Goal: Communication & Community: Answer question/provide support

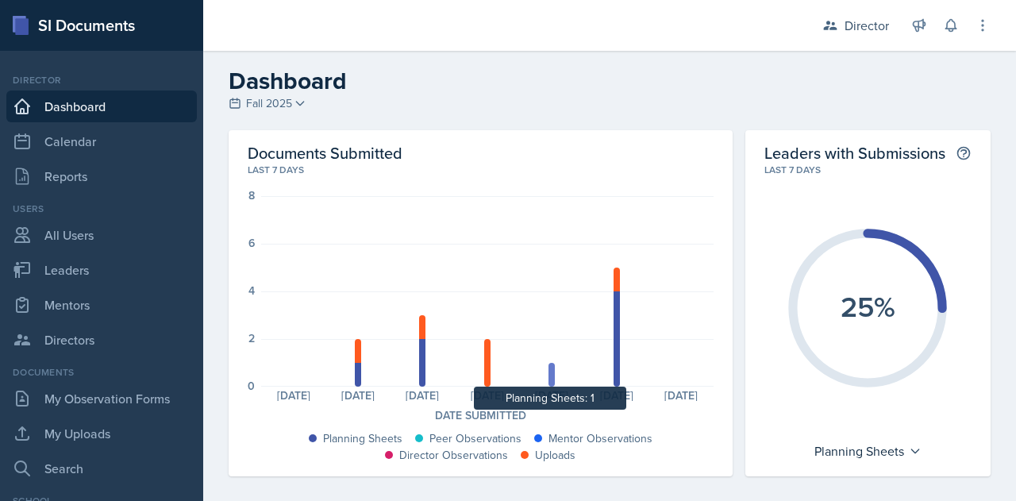
click at [548, 373] on div at bounding box center [551, 375] width 6 height 24
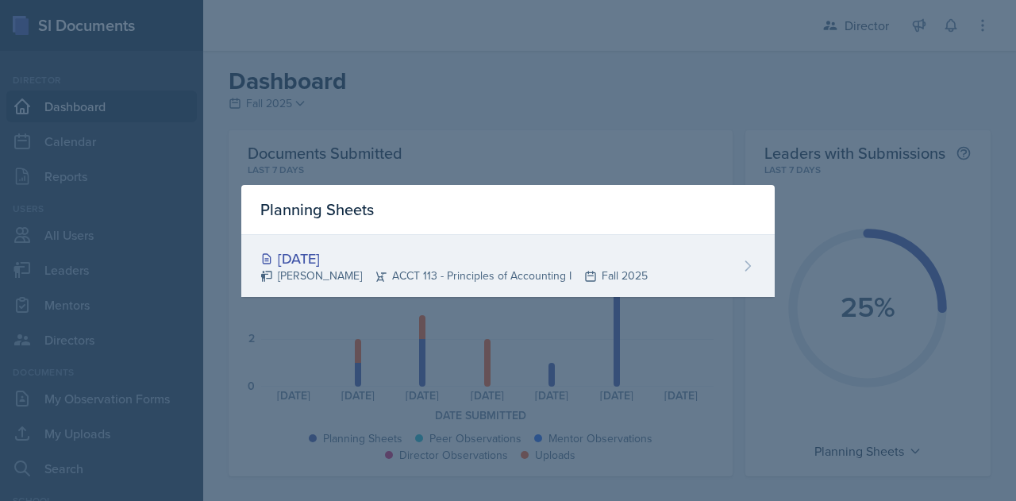
click at [732, 258] on div "[DATE] [PERSON_NAME] ACCT 113 - Principles of Accounting I Fall 2025" at bounding box center [507, 266] width 533 height 62
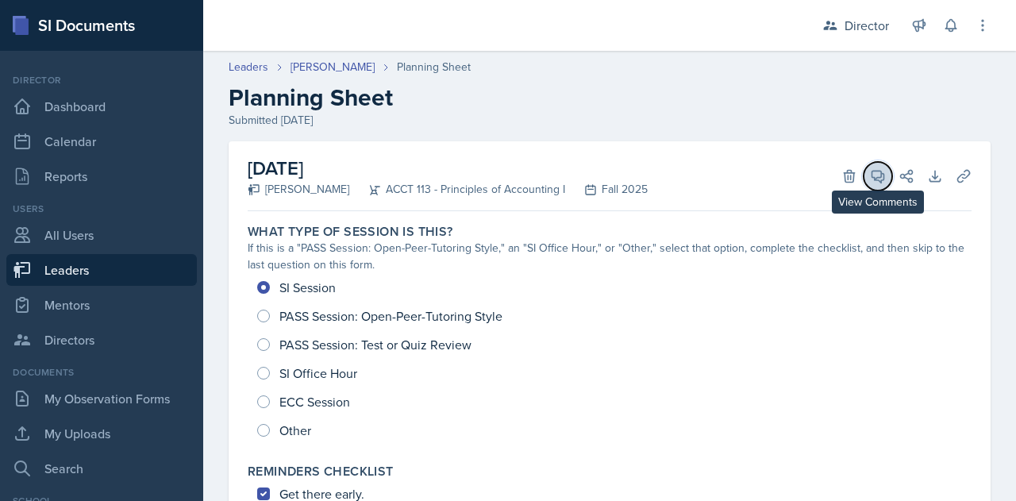
click at [879, 172] on span at bounding box center [883, 171] width 8 height 8
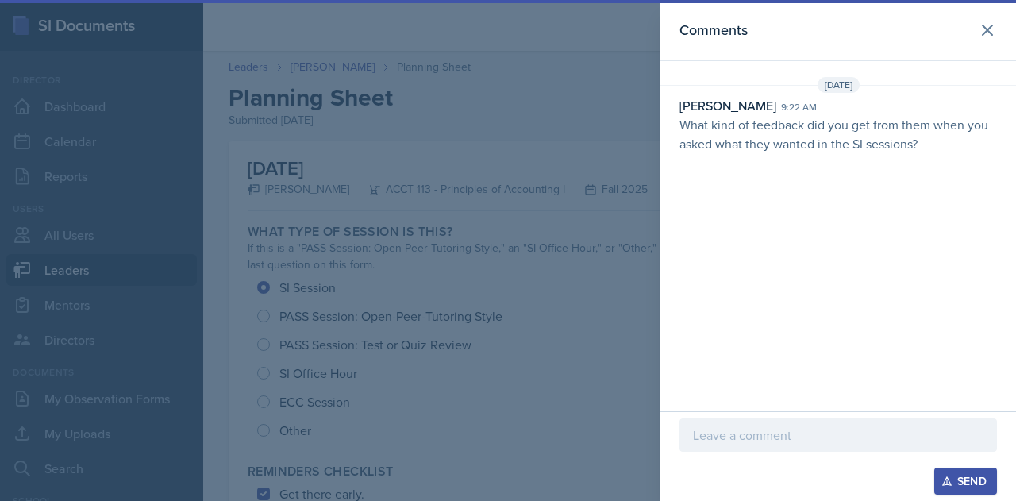
click at [559, 109] on div at bounding box center [508, 250] width 1016 height 501
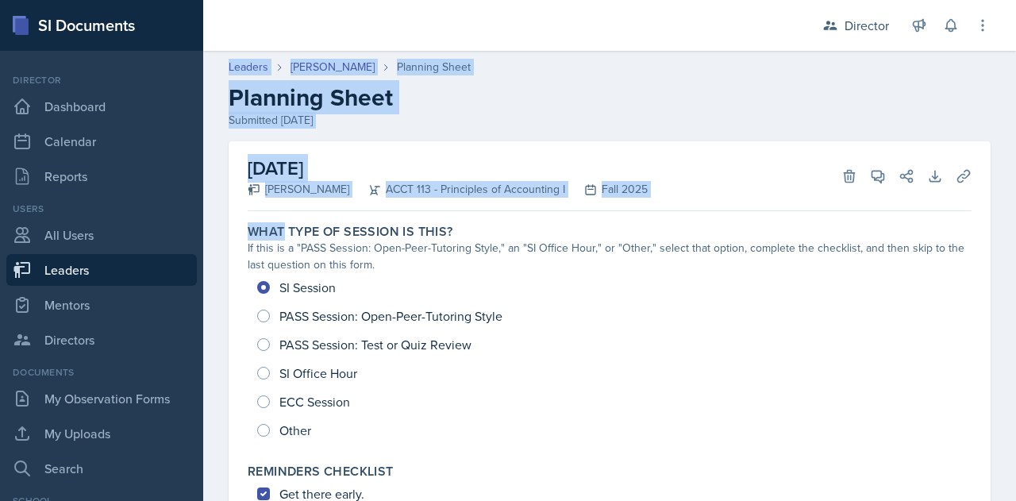
drag, startPoint x: 559, startPoint y: 109, endPoint x: 210, endPoint y: 70, distance: 351.3
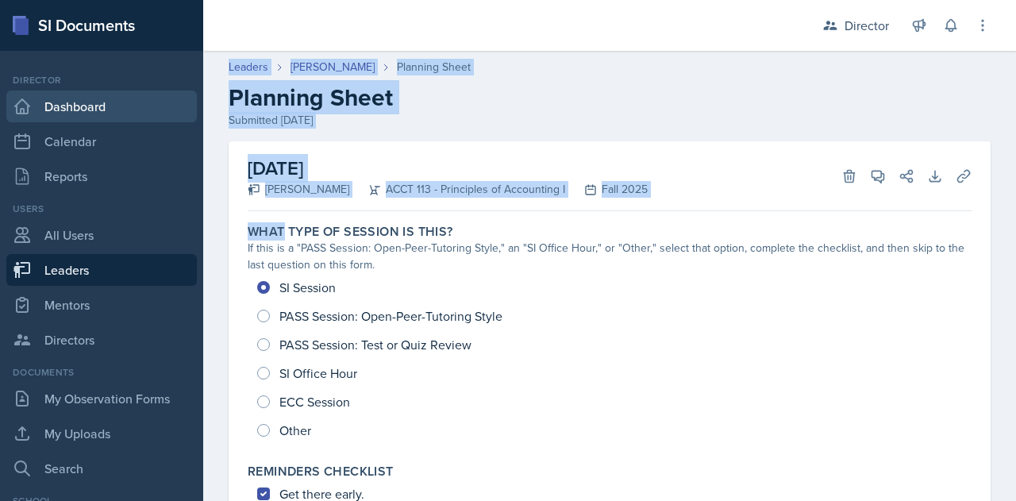
click at [75, 108] on link "Dashboard" at bounding box center [101, 106] width 190 height 32
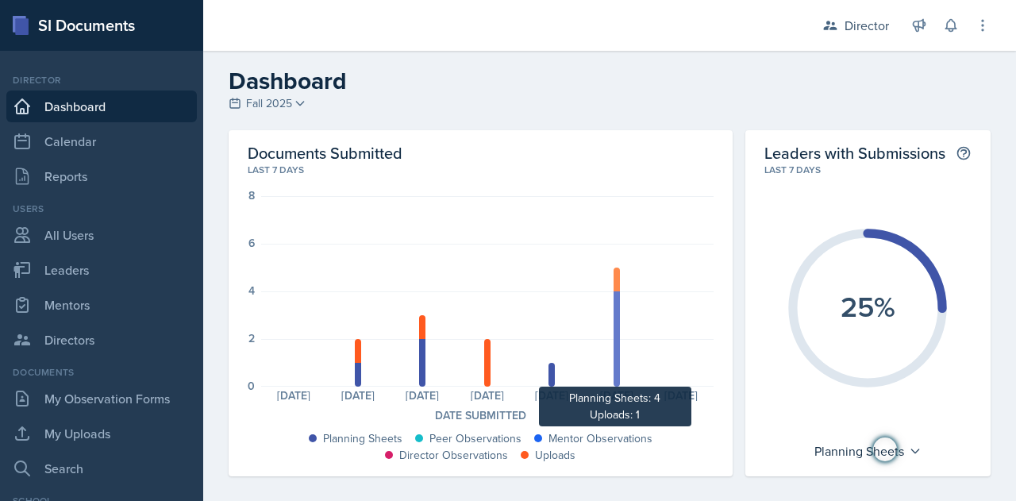
click at [613, 325] on div at bounding box center [616, 338] width 6 height 95
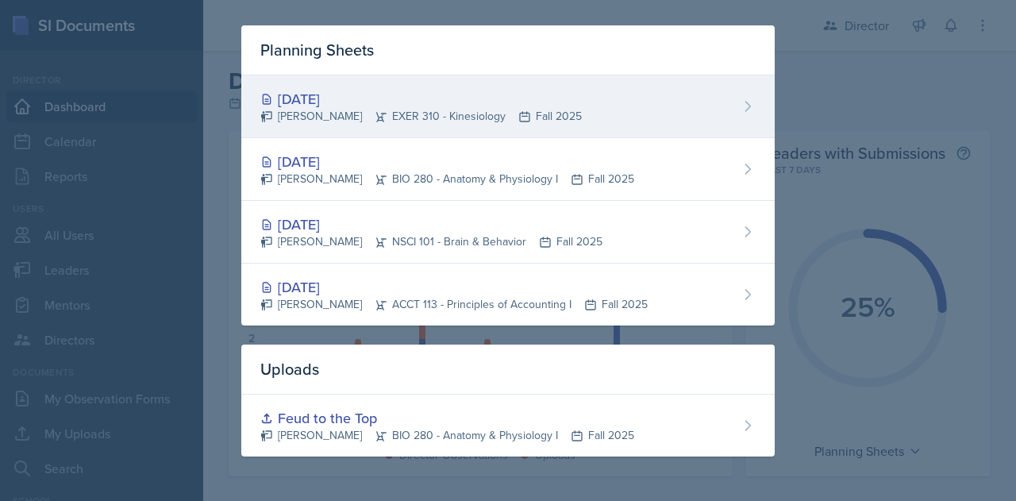
click at [359, 115] on div "[PERSON_NAME] EXER 310 - Kinesiology Fall 2025" at bounding box center [420, 116] width 321 height 17
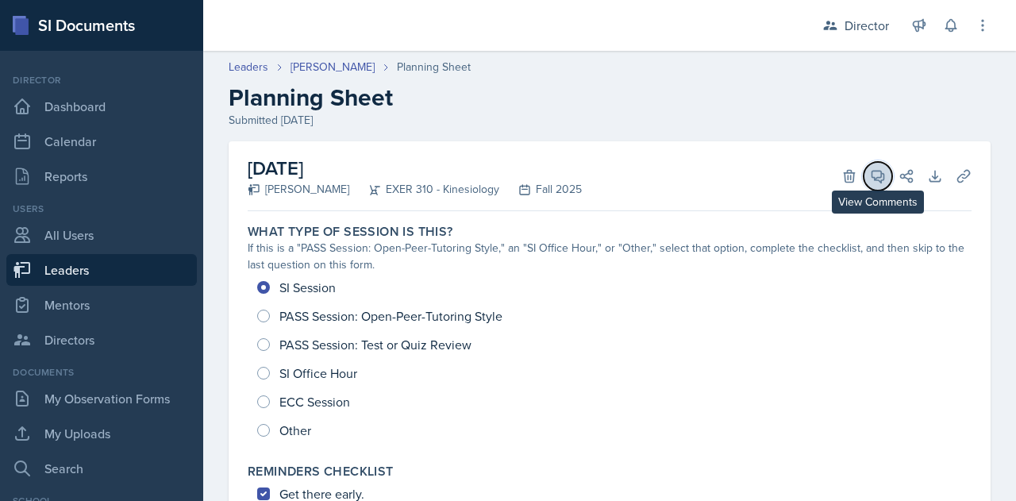
click at [879, 171] on span at bounding box center [883, 171] width 8 height 8
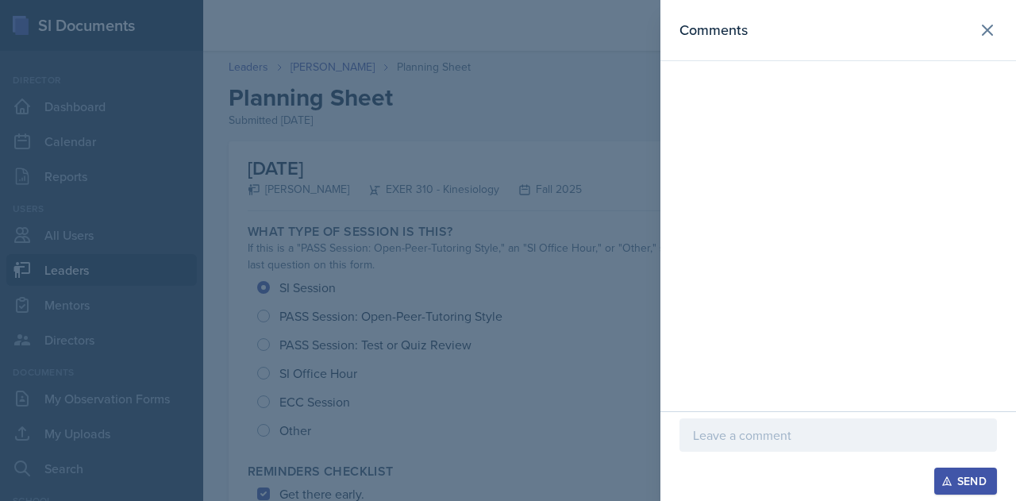
click at [736, 440] on p at bounding box center [838, 434] width 290 height 19
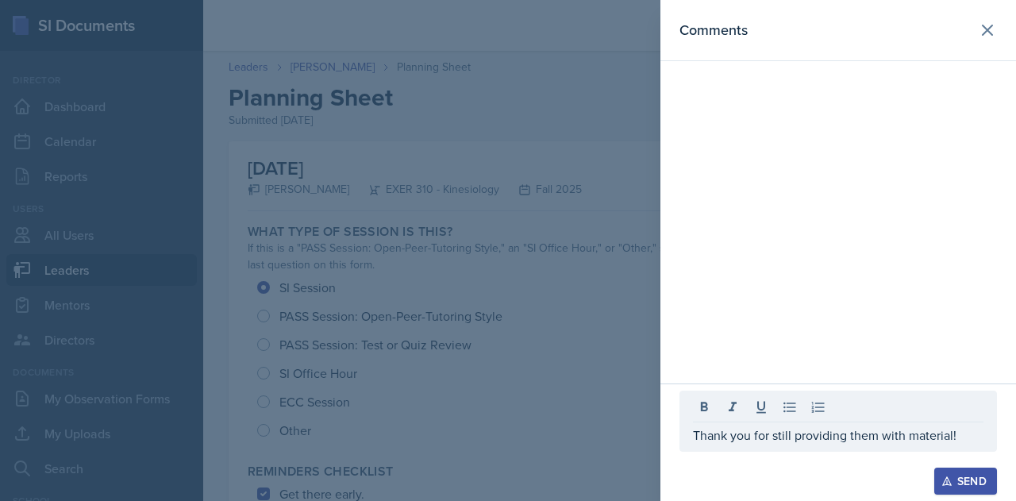
click at [969, 479] on div "Send" at bounding box center [965, 481] width 42 height 13
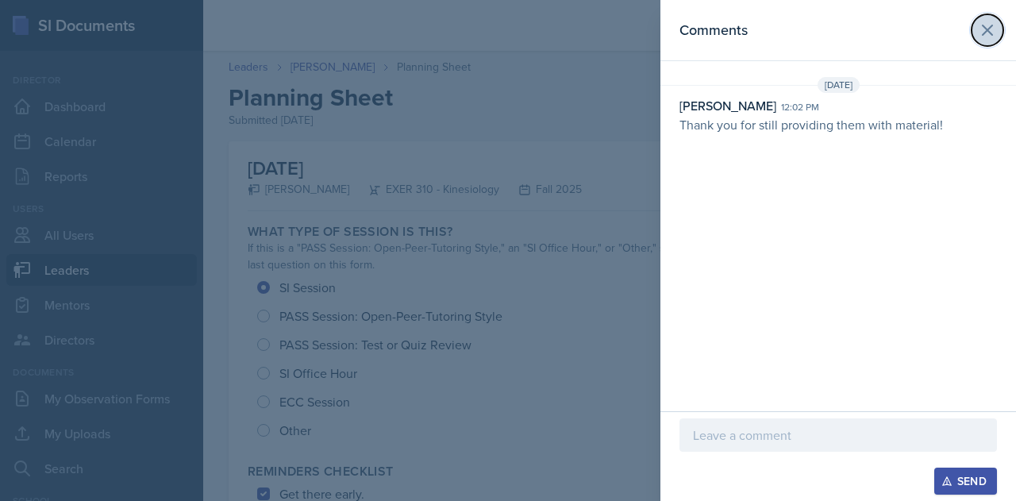
click at [987, 33] on icon at bounding box center [987, 30] width 19 height 19
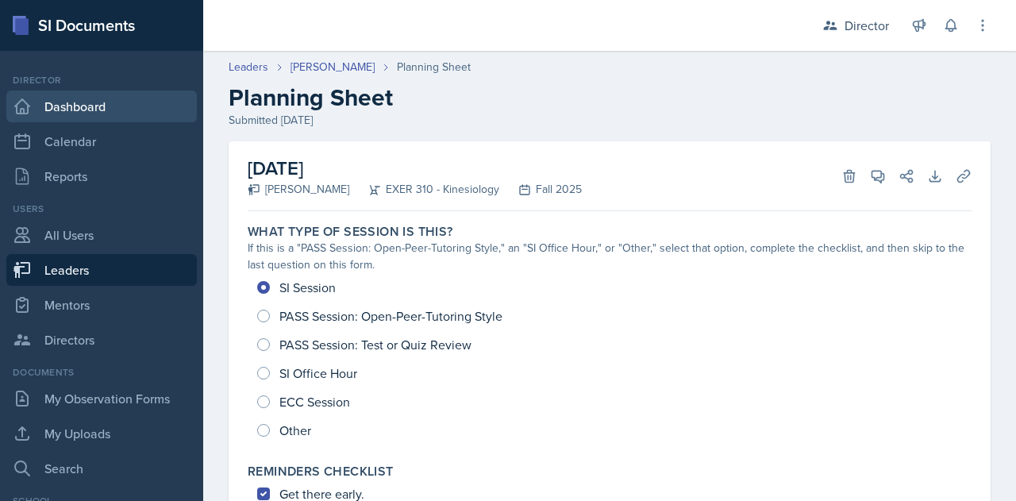
click at [54, 102] on link "Dashboard" at bounding box center [101, 106] width 190 height 32
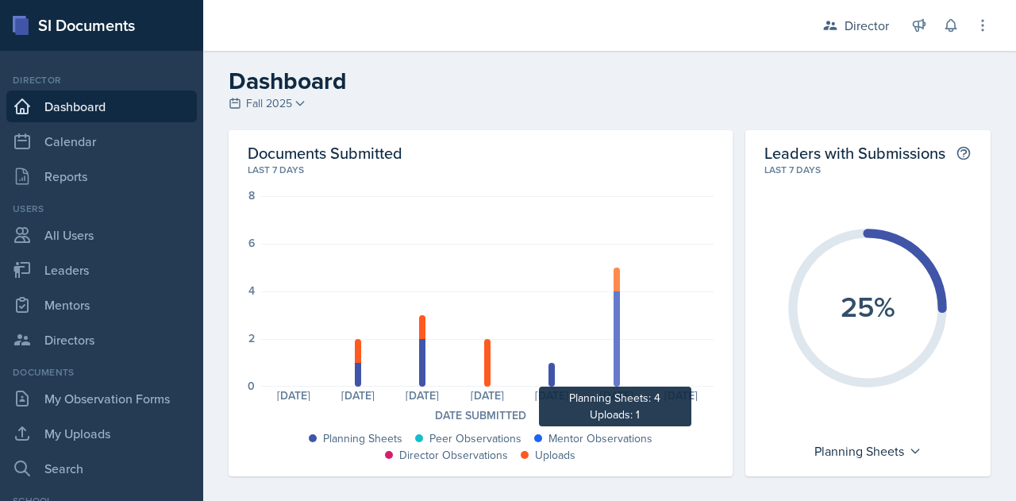
click at [613, 347] on div at bounding box center [616, 338] width 6 height 95
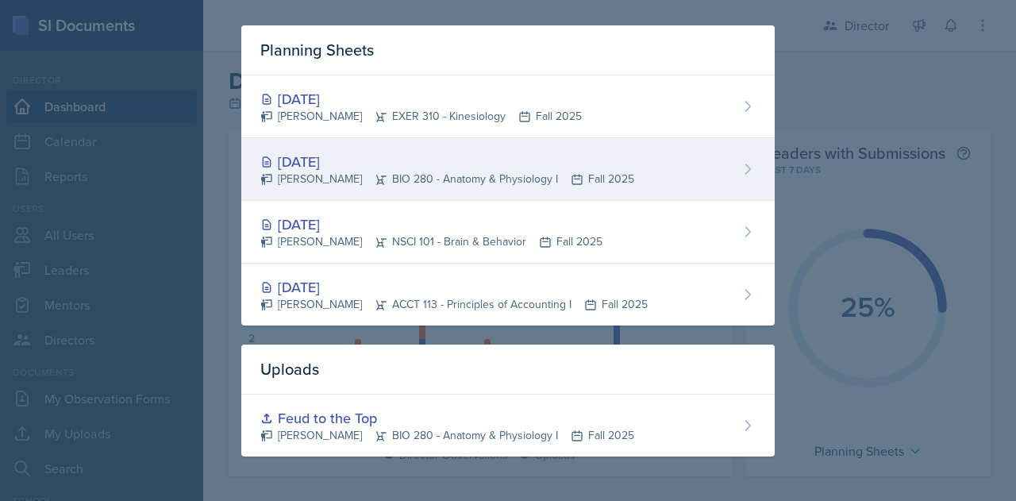
click at [343, 171] on div "[PERSON_NAME] BIO 280 - Anatomy & Physiology I Fall 2025" at bounding box center [447, 179] width 374 height 17
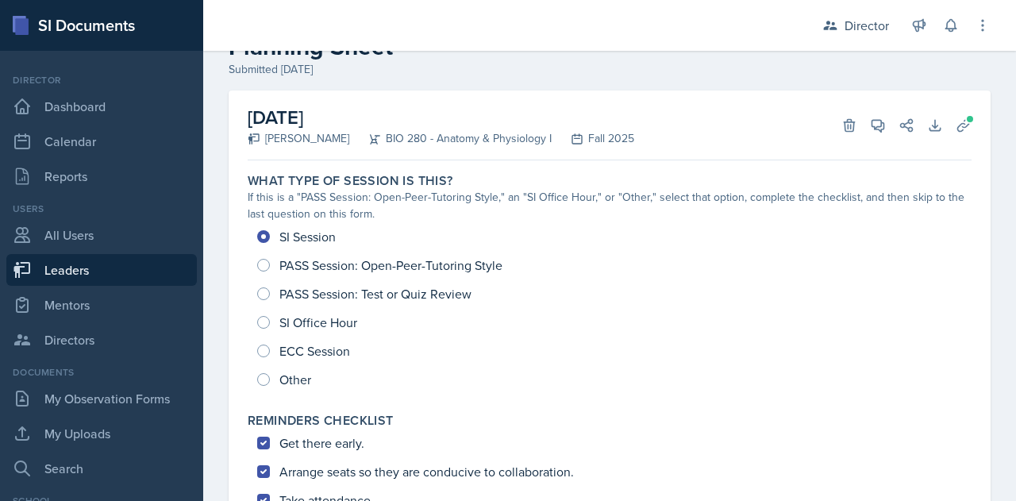
scroll to position [48, 0]
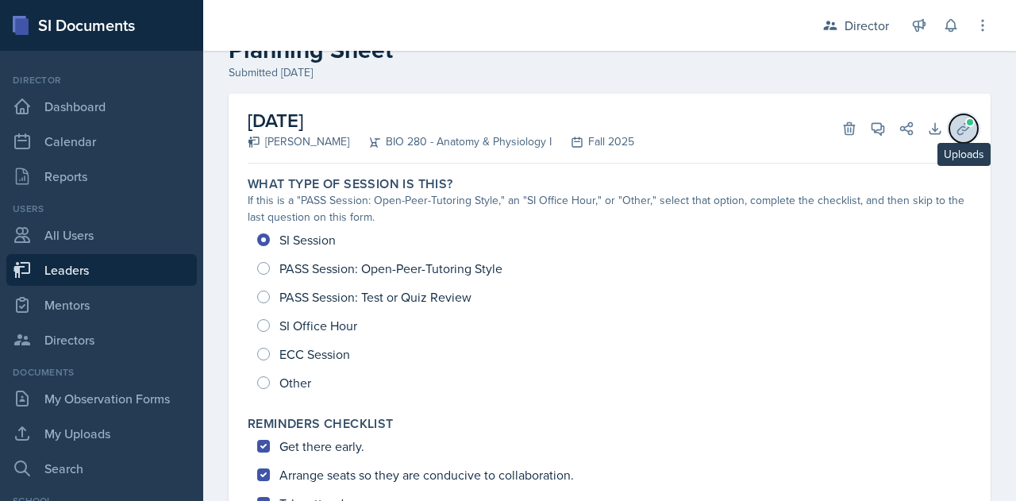
click at [965, 125] on span at bounding box center [970, 122] width 10 height 10
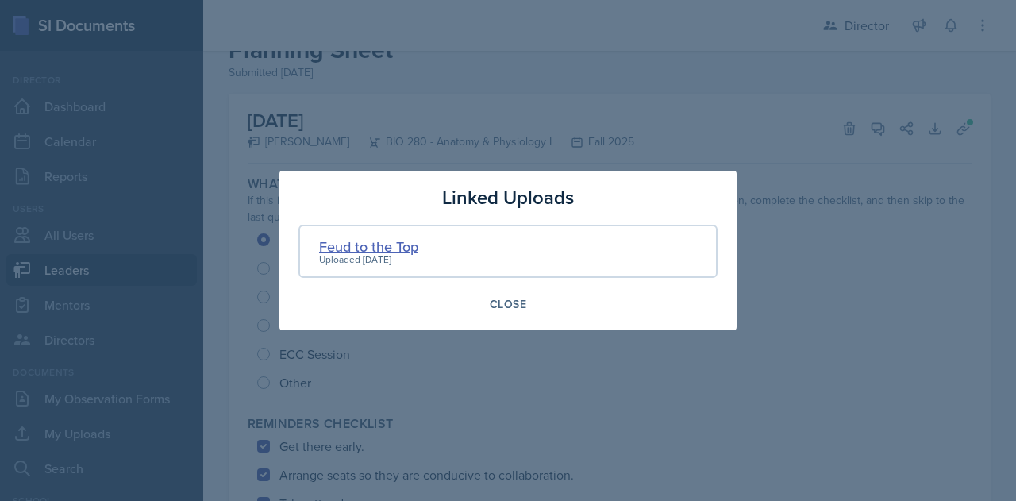
click at [348, 244] on div "Feud to the Top" at bounding box center [368, 246] width 99 height 21
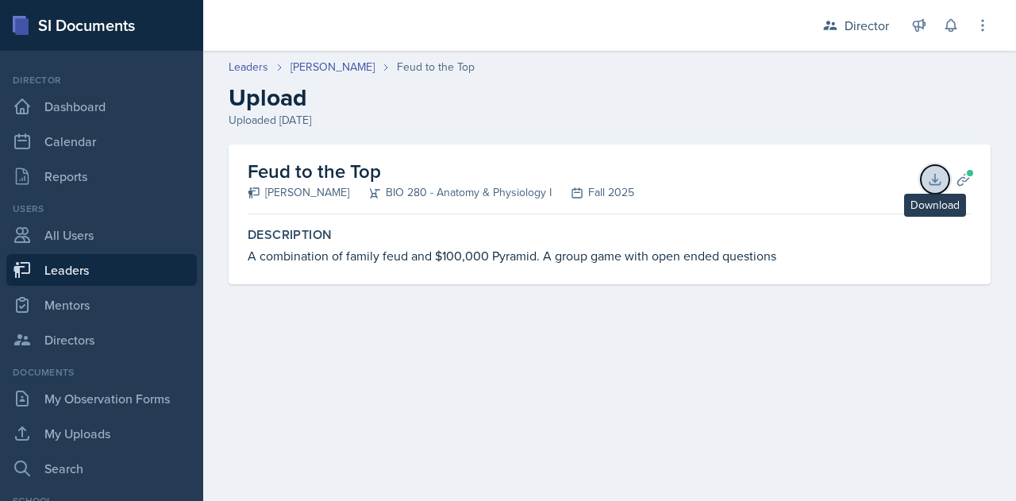
click at [943, 181] on button "Download" at bounding box center [935, 179] width 29 height 29
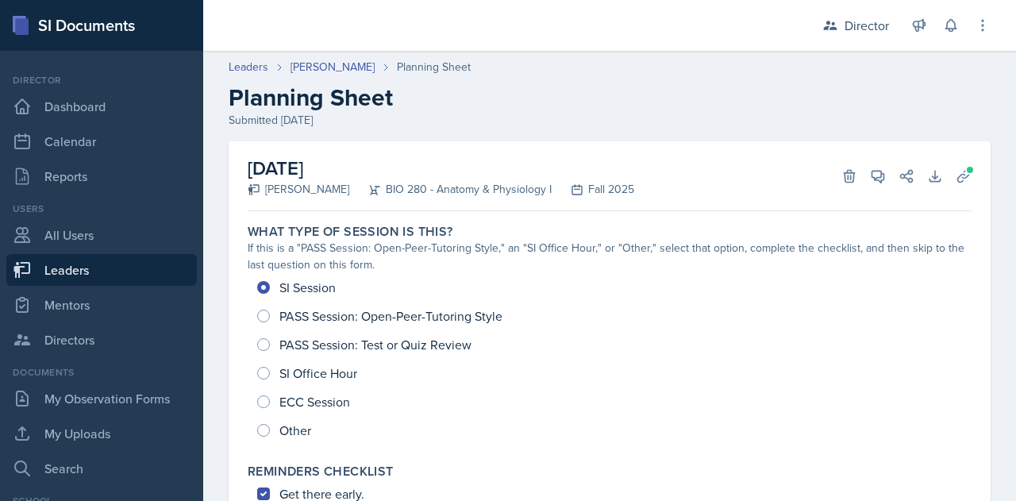
scroll to position [9, 0]
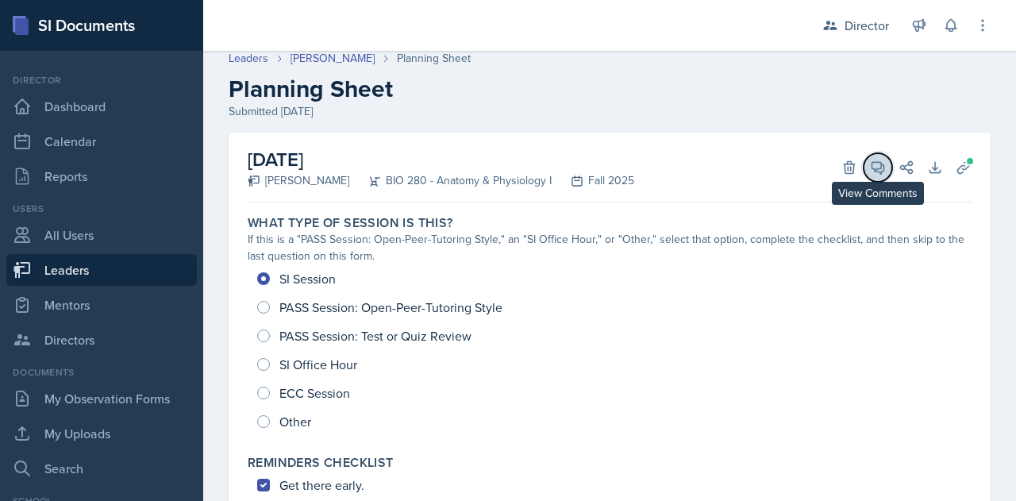
click at [870, 174] on icon at bounding box center [878, 168] width 16 height 16
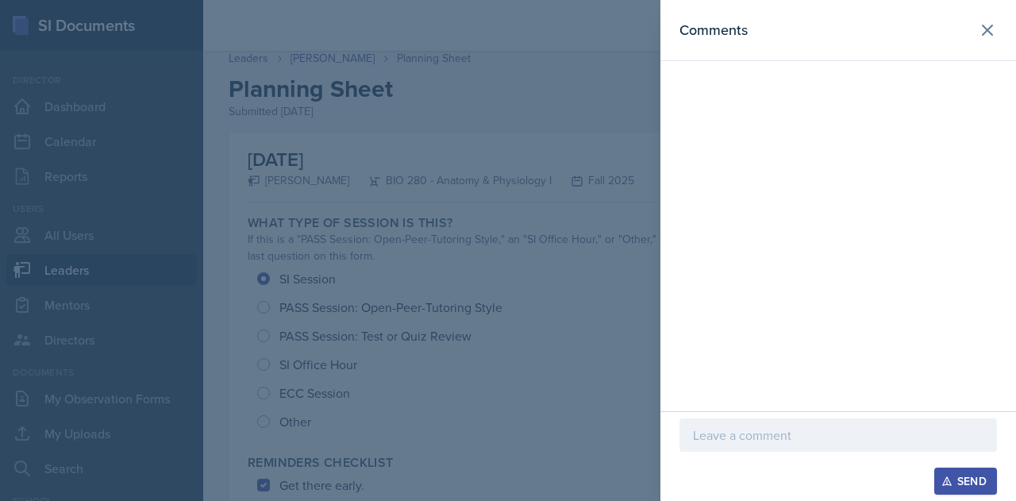
click at [759, 437] on p at bounding box center [838, 434] width 290 height 19
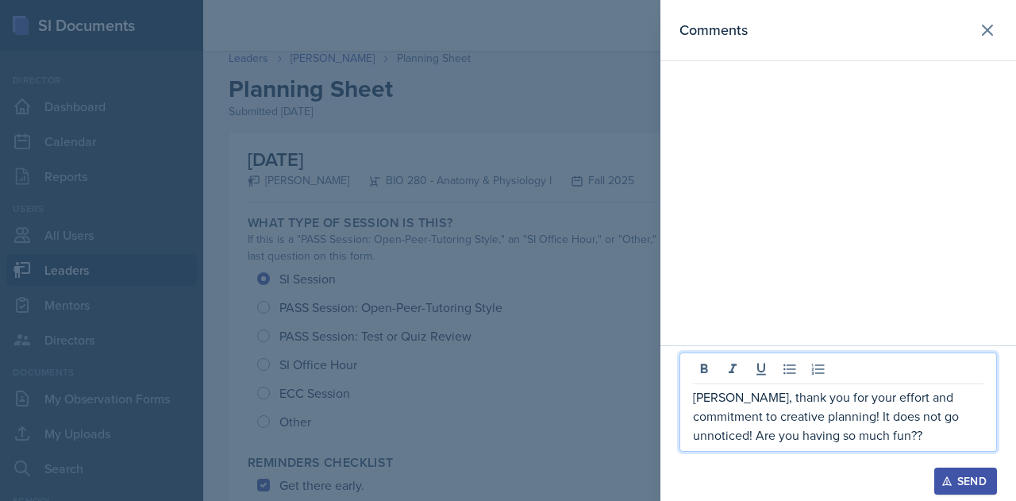
click at [932, 436] on p "[PERSON_NAME], thank you for your effort and commitment to creative planning! I…" at bounding box center [838, 415] width 290 height 57
click at [971, 483] on div "Send" at bounding box center [965, 481] width 42 height 13
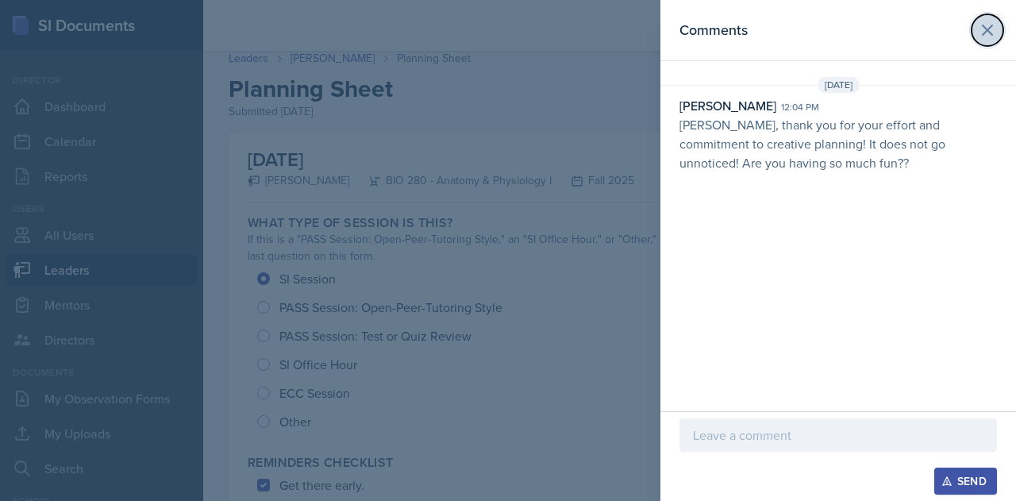
click at [984, 31] on icon at bounding box center [987, 30] width 19 height 19
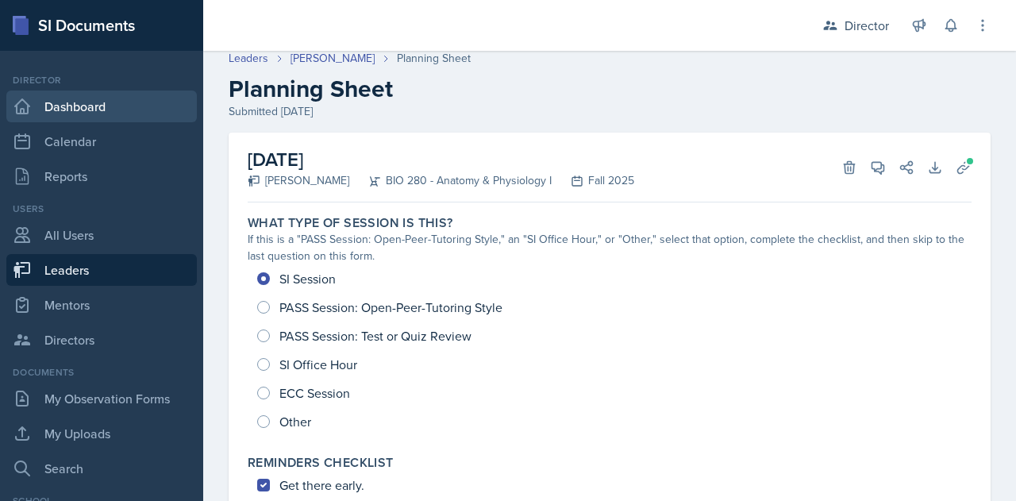
click at [78, 108] on link "Dashboard" at bounding box center [101, 106] width 190 height 32
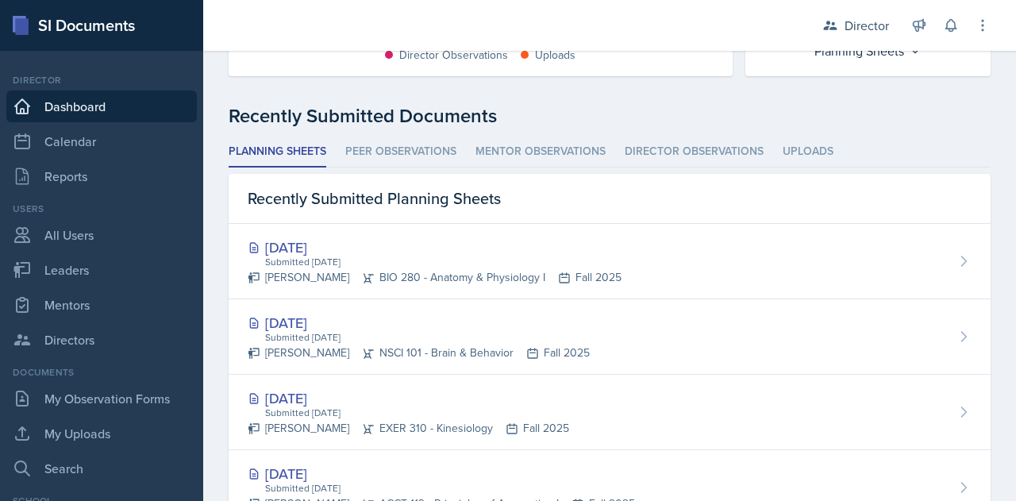
scroll to position [401, 0]
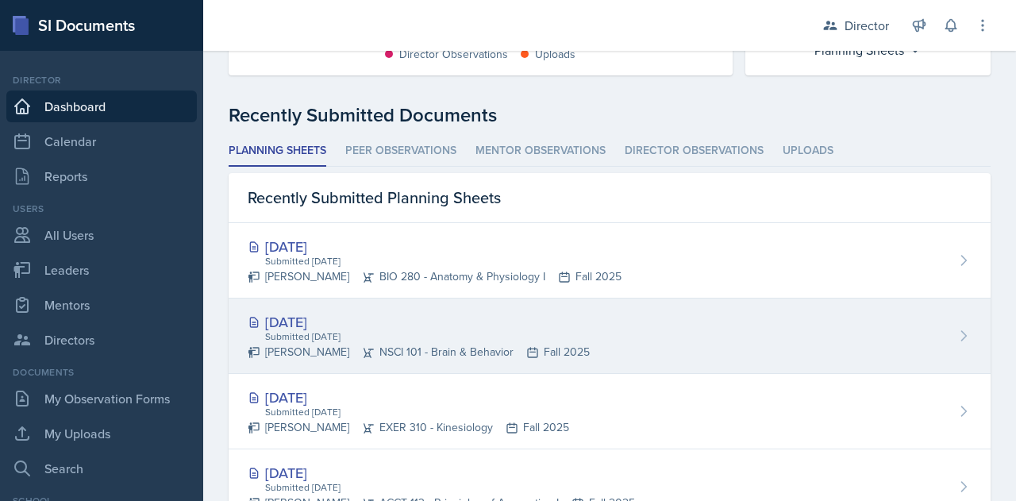
click at [294, 322] on div "[DATE]" at bounding box center [419, 321] width 342 height 21
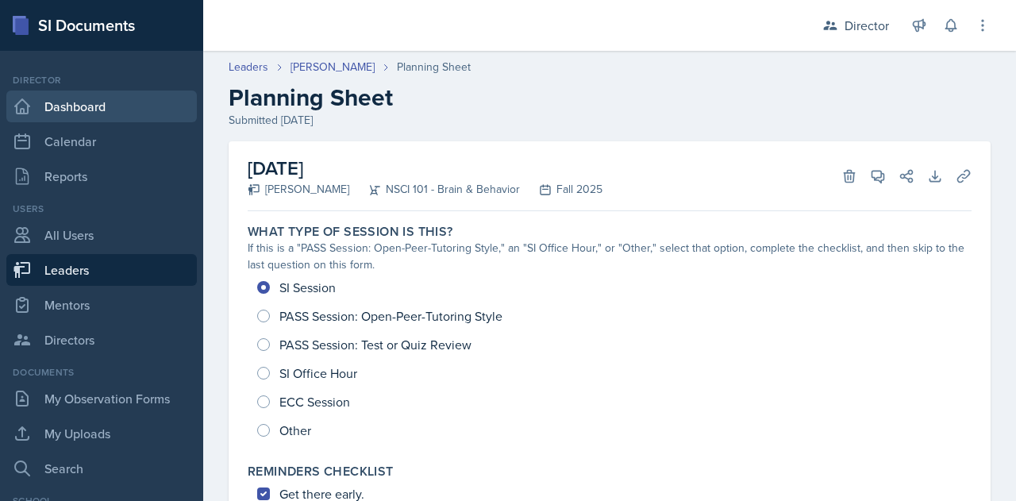
click at [62, 109] on link "Dashboard" at bounding box center [101, 106] width 190 height 32
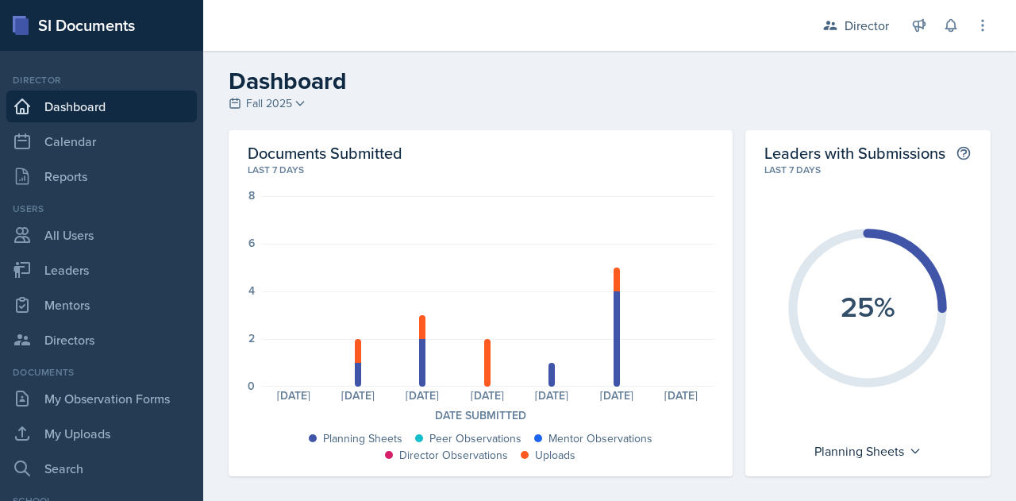
scroll to position [21, 0]
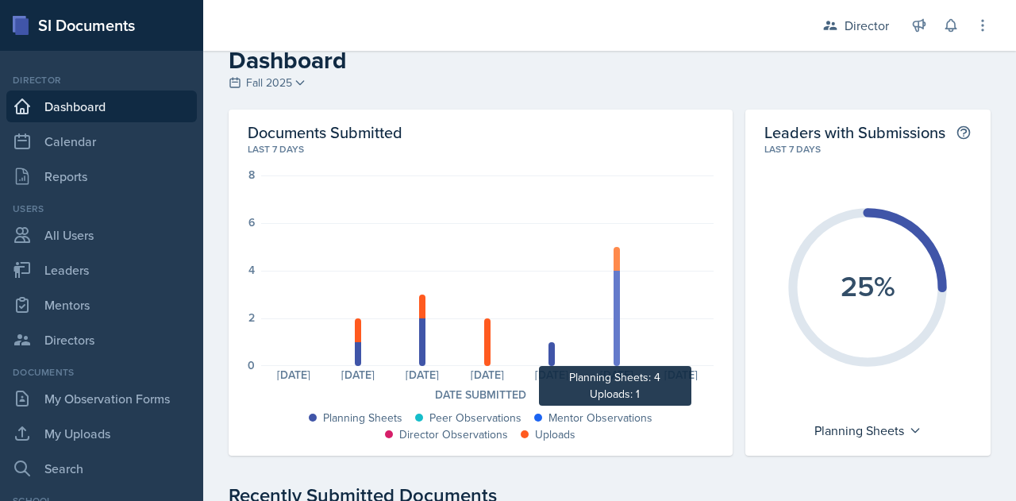
click at [613, 261] on div at bounding box center [616, 259] width 6 height 24
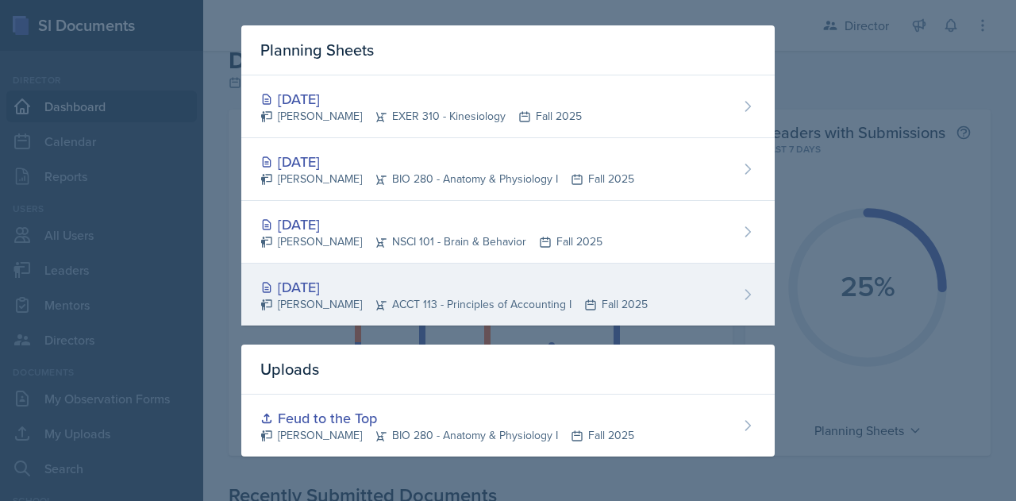
click at [307, 294] on div "[DATE]" at bounding box center [453, 286] width 387 height 21
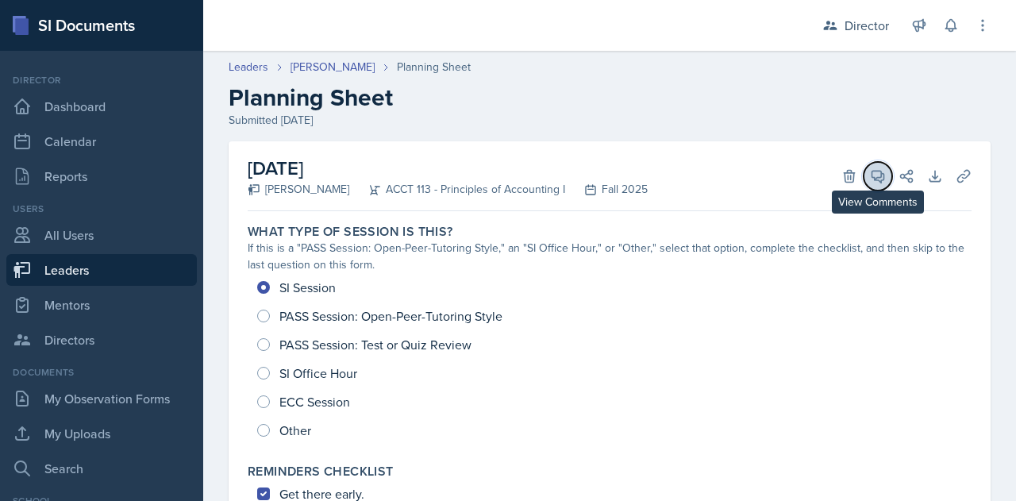
click at [872, 177] on icon at bounding box center [878, 177] width 12 height 12
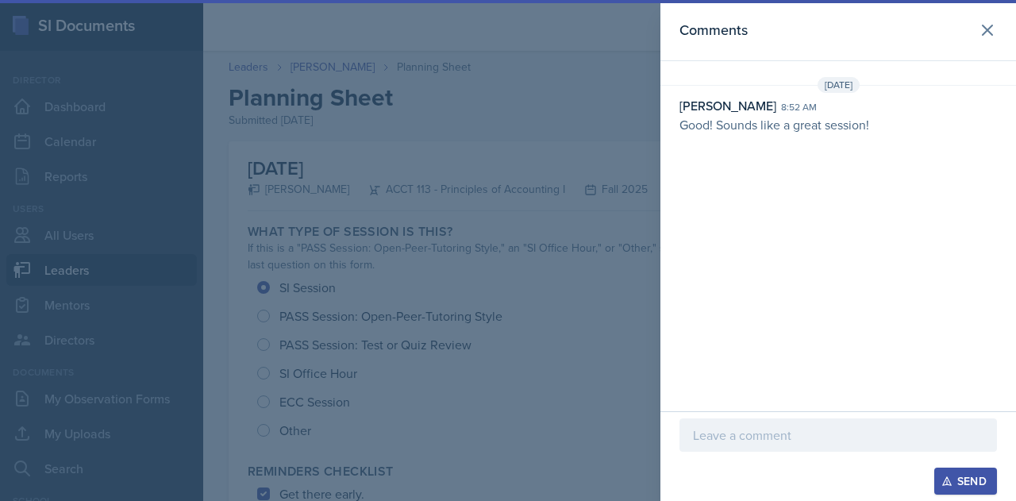
click at [532, 83] on div at bounding box center [508, 250] width 1016 height 501
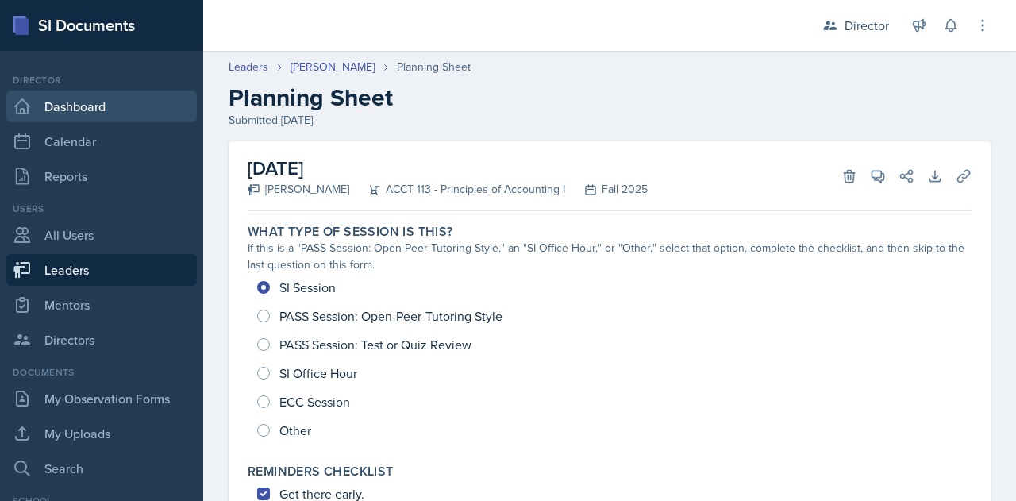
click at [71, 104] on link "Dashboard" at bounding box center [101, 106] width 190 height 32
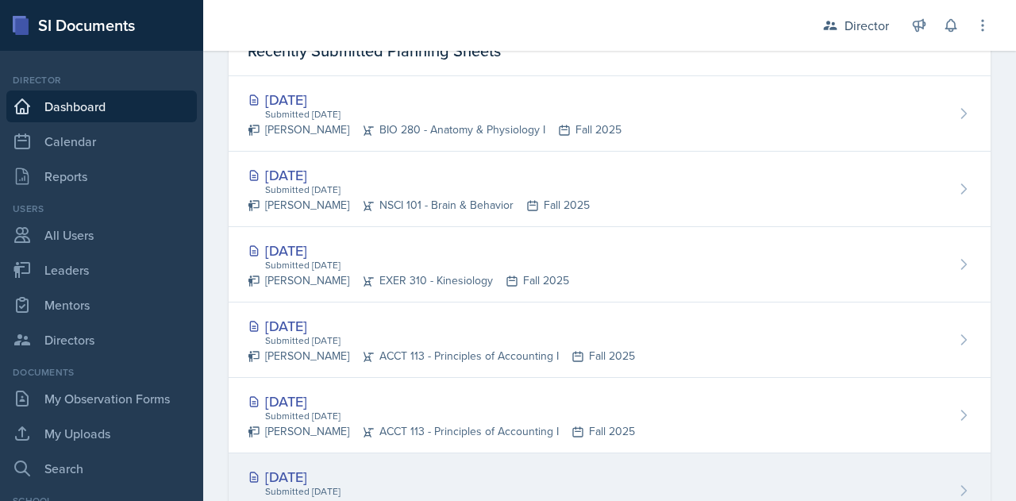
scroll to position [549, 0]
